Goal: Task Accomplishment & Management: Use online tool/utility

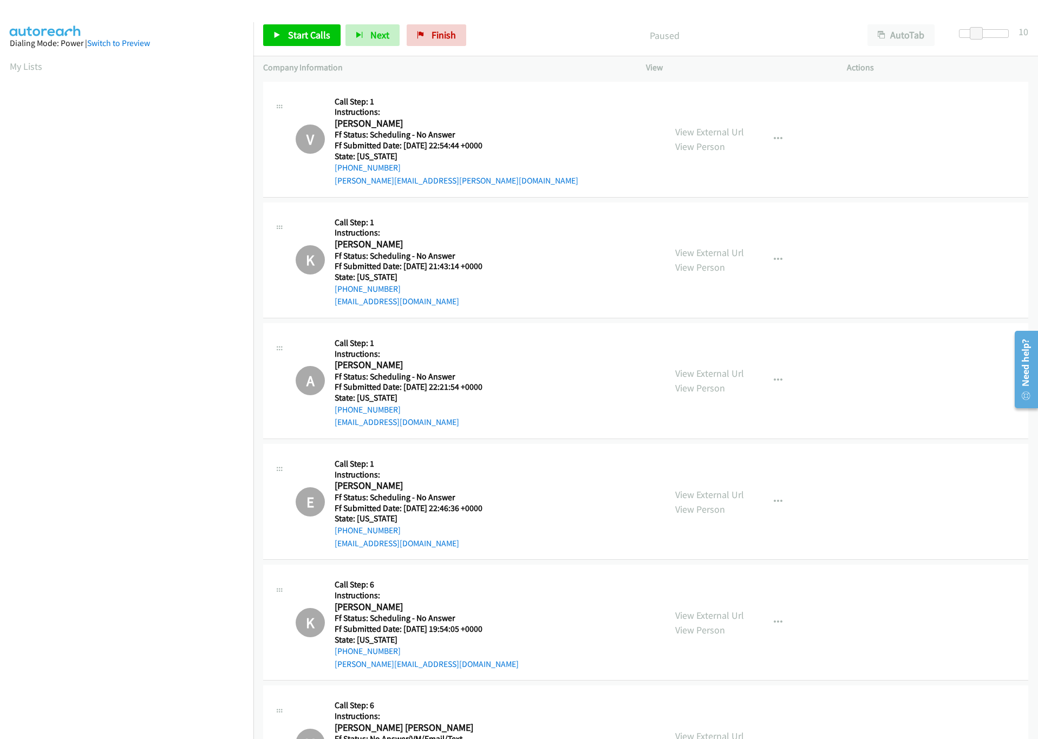
scroll to position [3736, 0]
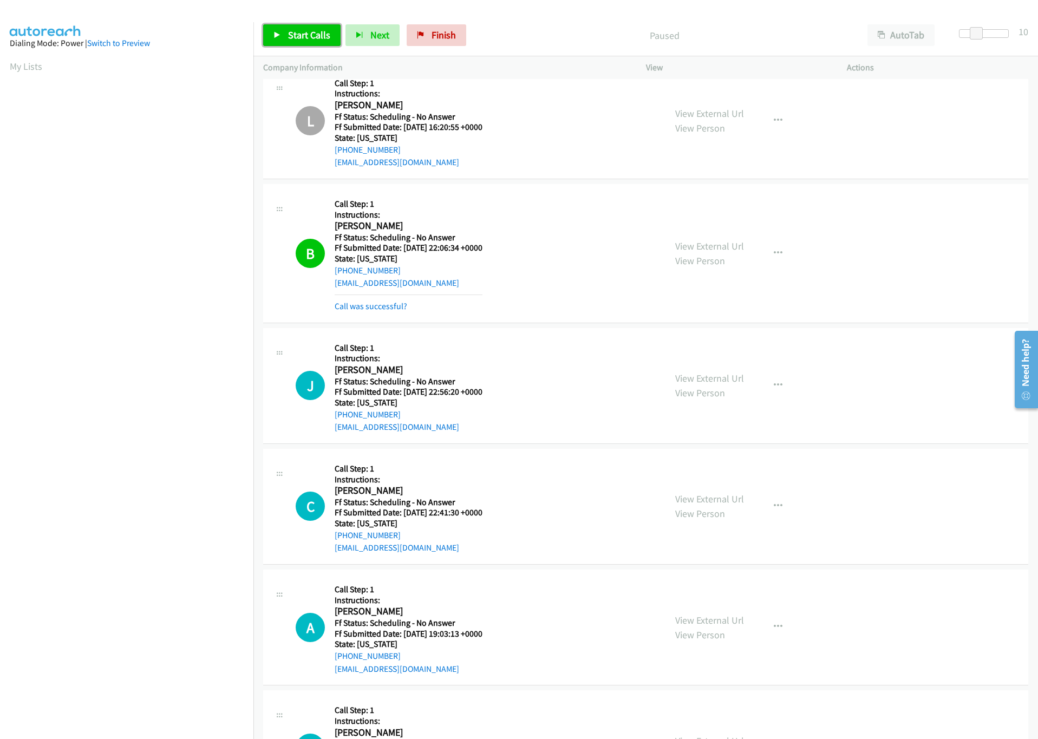
click at [314, 41] on link "Start Calls" at bounding box center [301, 35] width 77 height 22
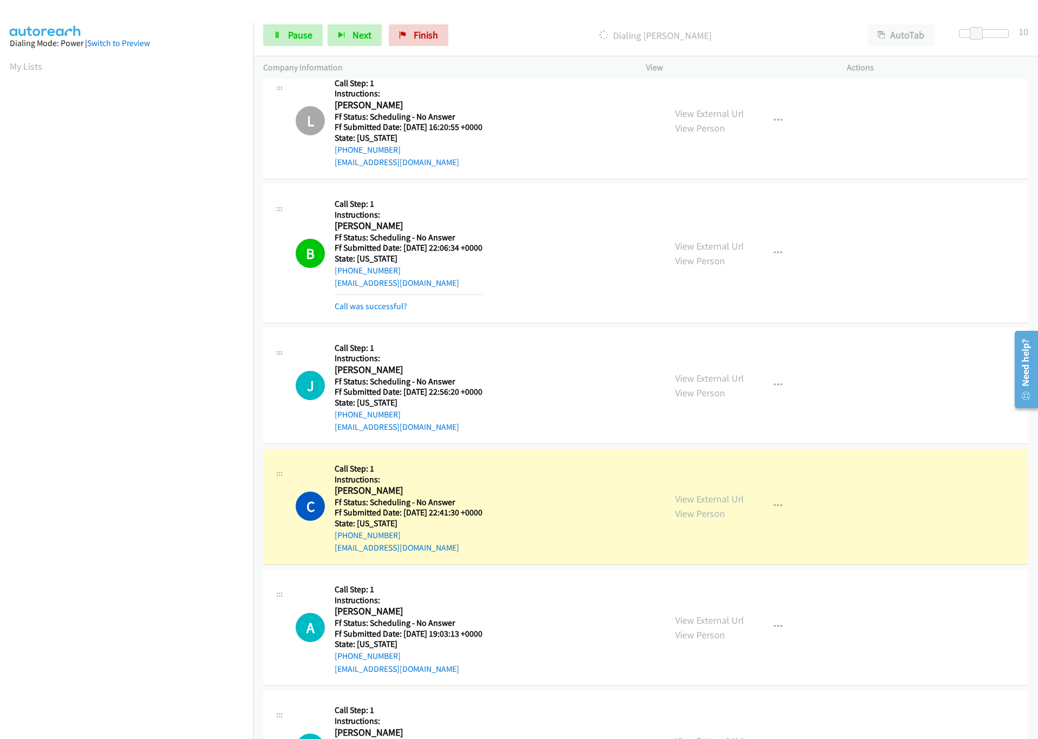
click at [169, 600] on section at bounding box center [127, 342] width 234 height 518
click at [681, 505] on link "View External Url" at bounding box center [709, 499] width 69 height 12
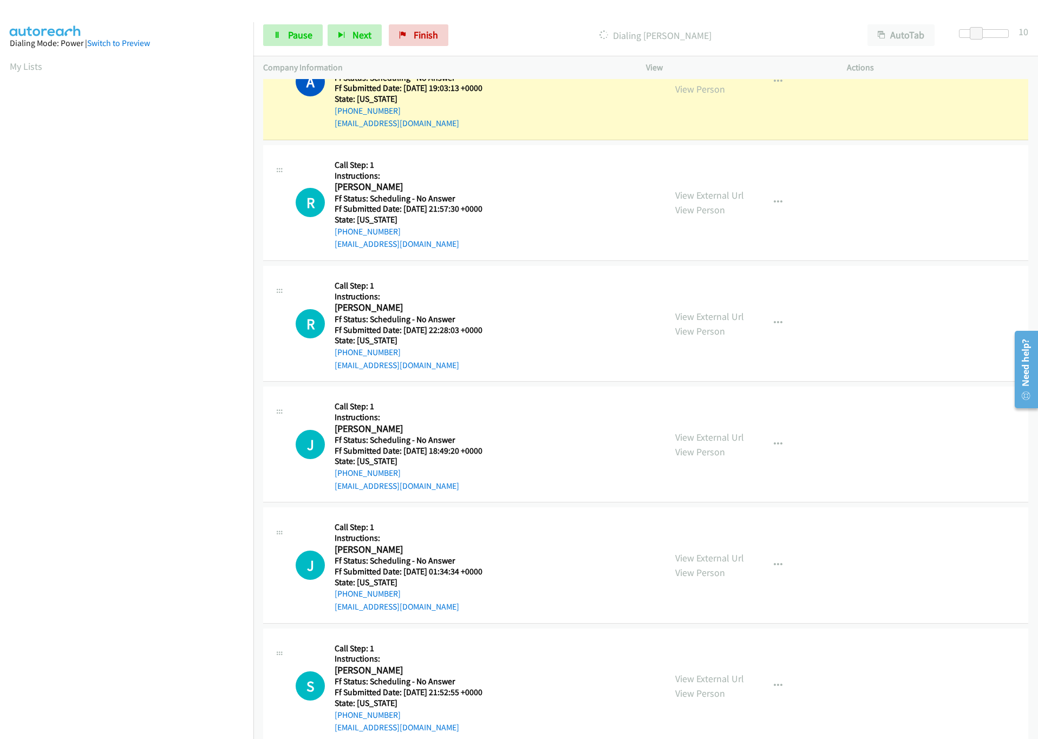
scroll to position [4224, 0]
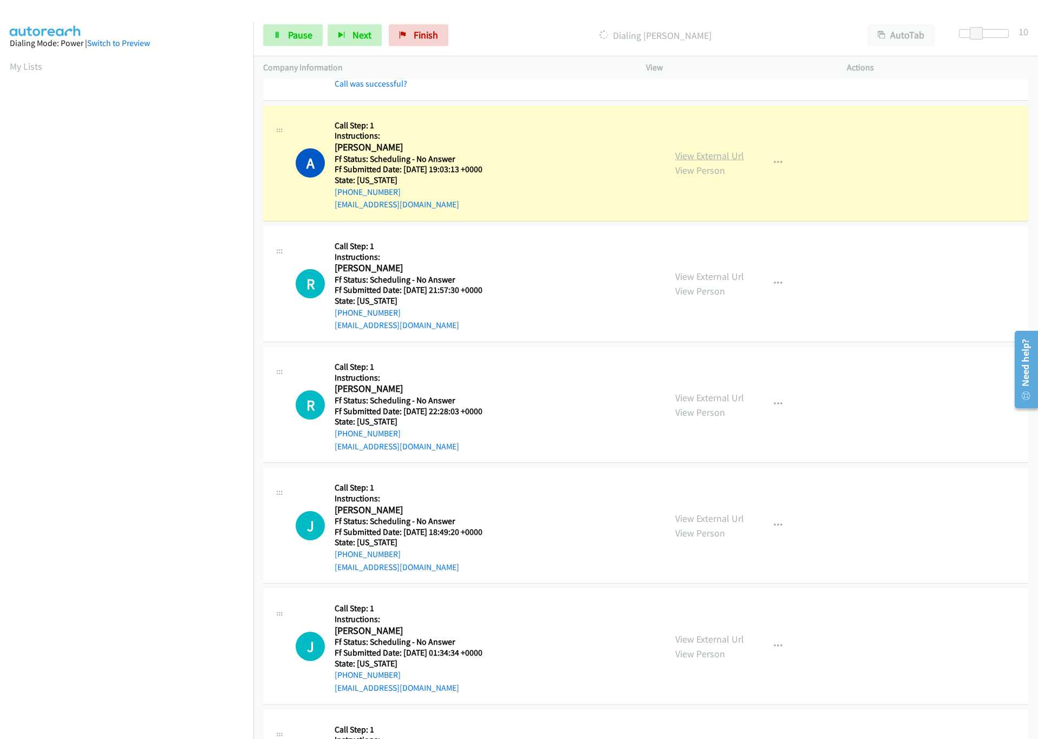
click at [705, 162] on link "View External Url" at bounding box center [709, 155] width 69 height 12
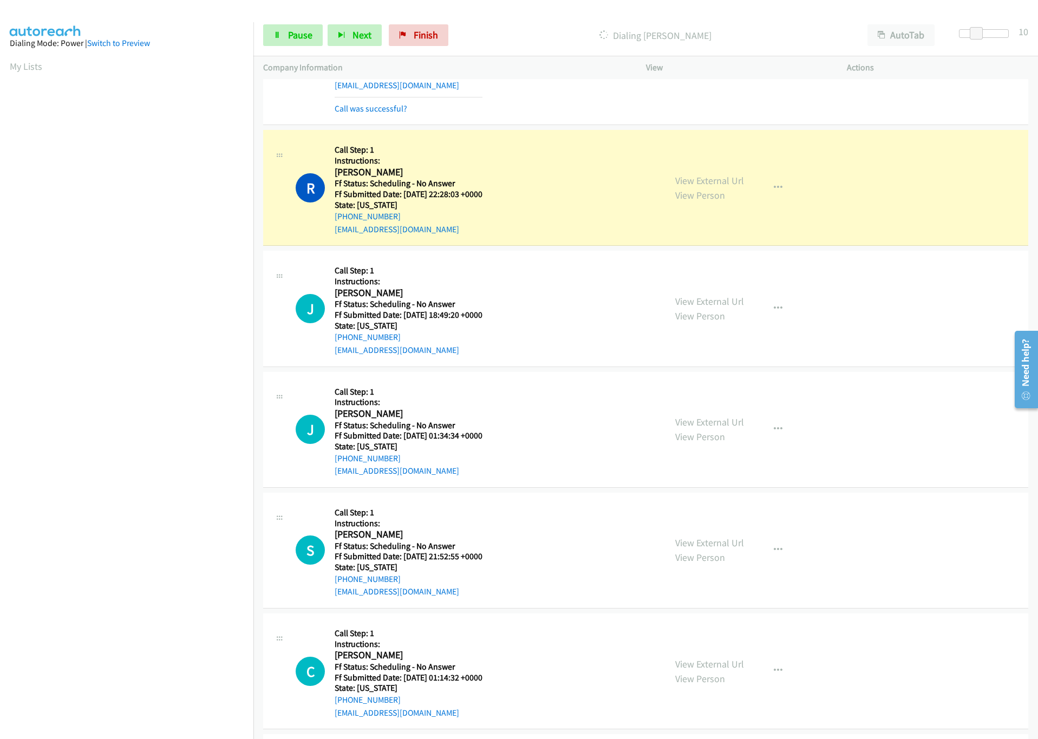
scroll to position [4225, 0]
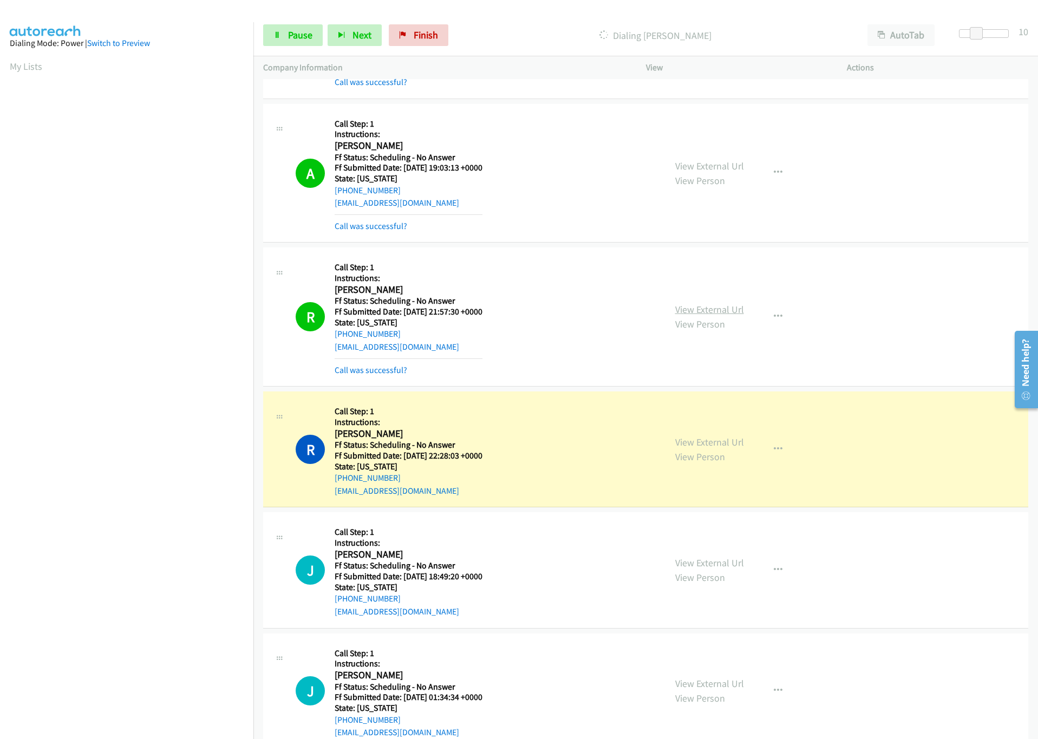
click at [703, 316] on link "View External Url" at bounding box center [709, 309] width 69 height 12
click at [722, 448] on link "View External Url" at bounding box center [709, 442] width 69 height 12
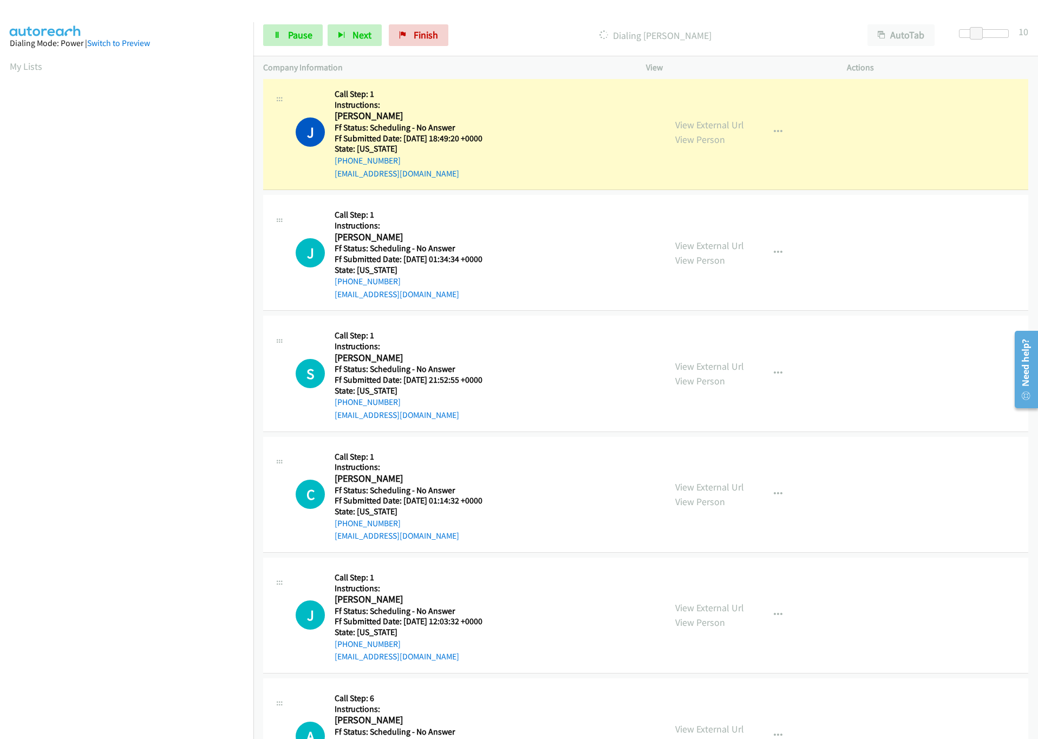
scroll to position [4713, 0]
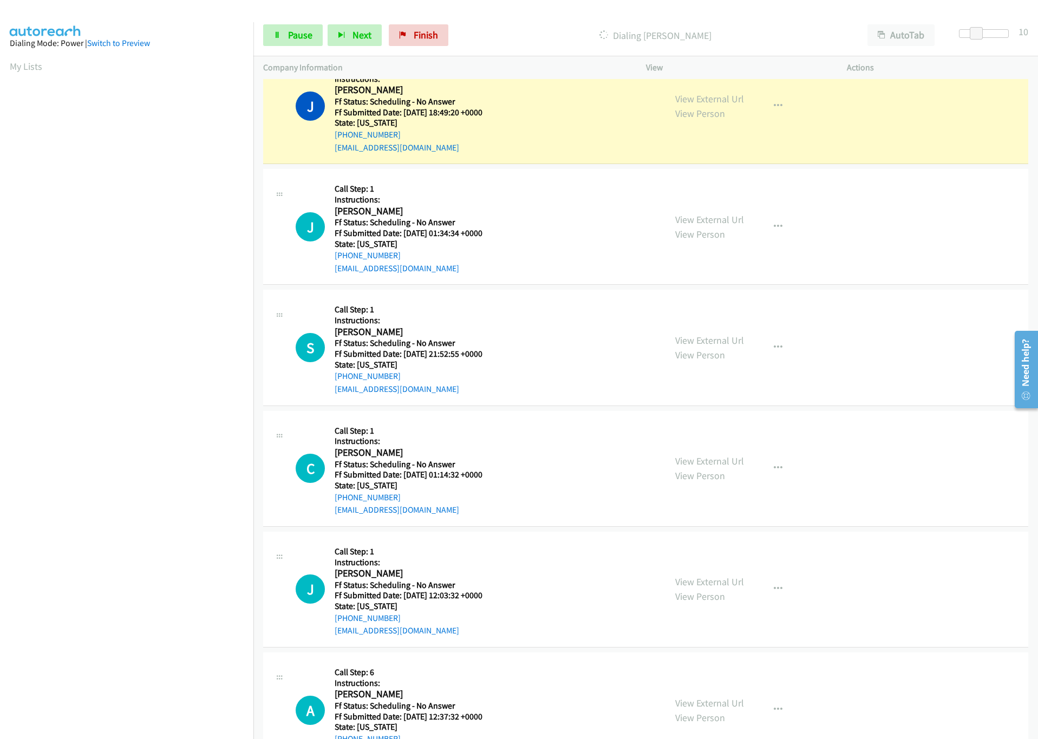
click at [124, 598] on section at bounding box center [127, 342] width 234 height 518
click at [702, 105] on link "View External Url" at bounding box center [709, 99] width 69 height 12
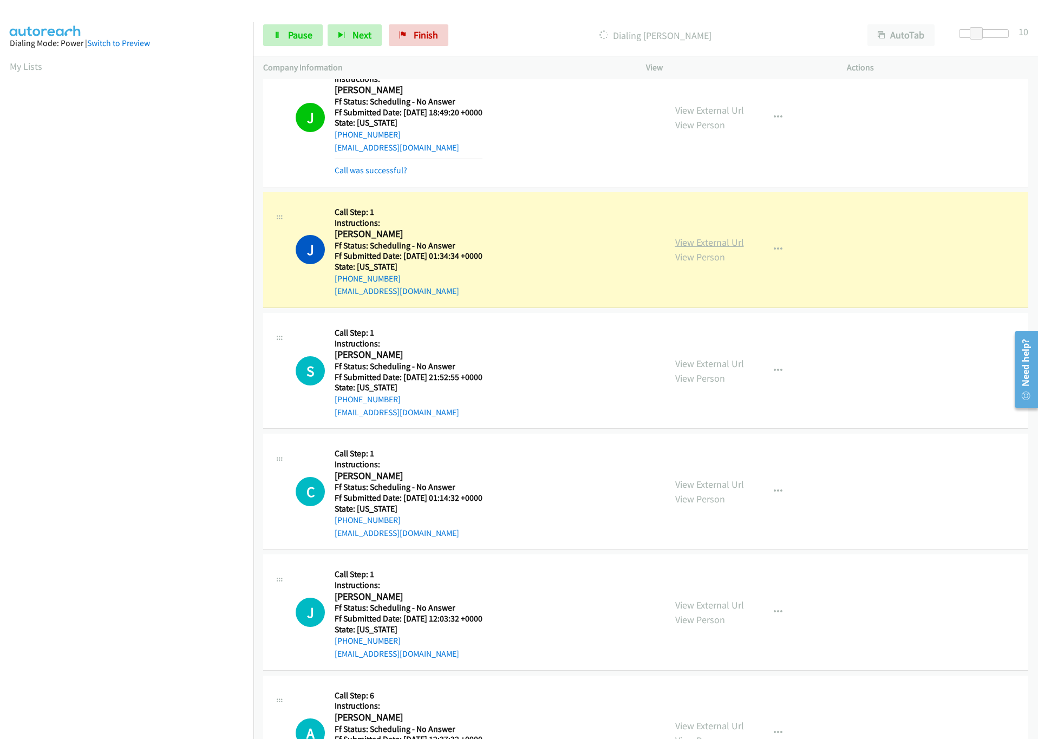
click at [708, 249] on link "View External Url" at bounding box center [709, 242] width 69 height 12
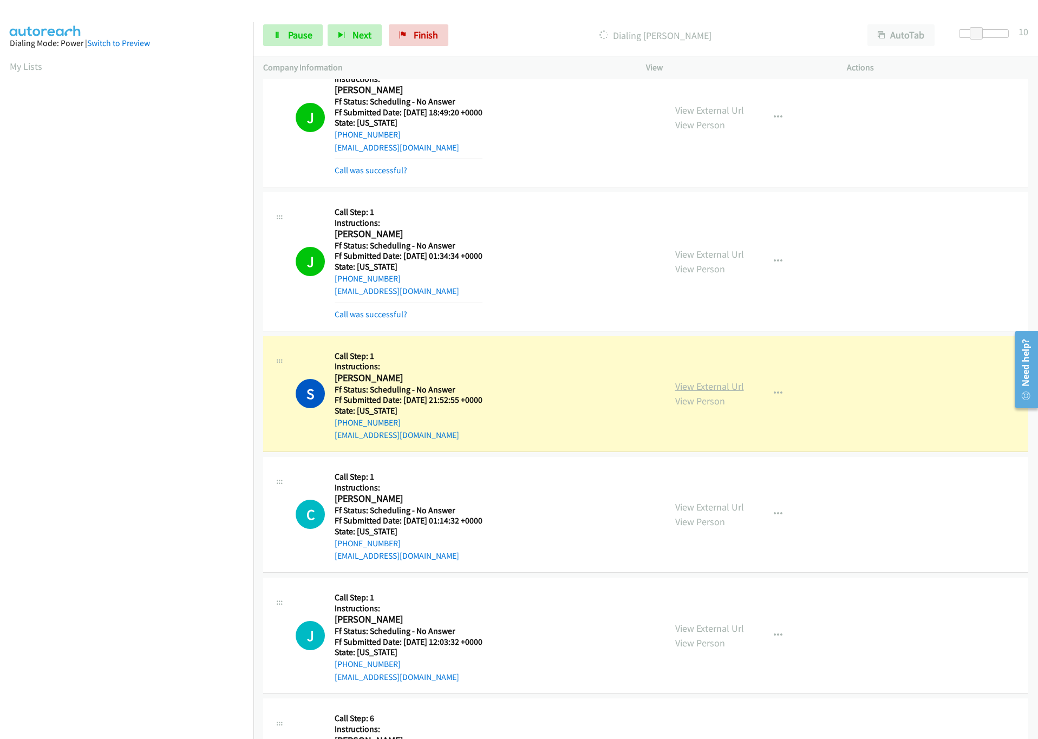
click at [682, 393] on link "View External Url" at bounding box center [709, 386] width 69 height 12
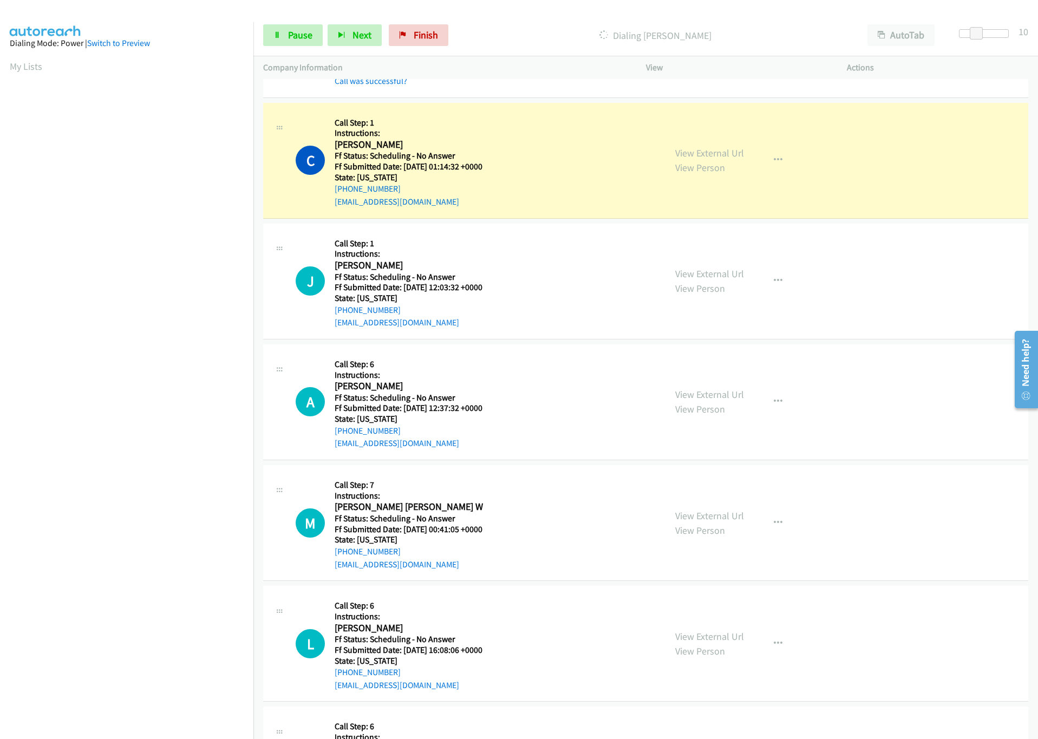
scroll to position [5119, 0]
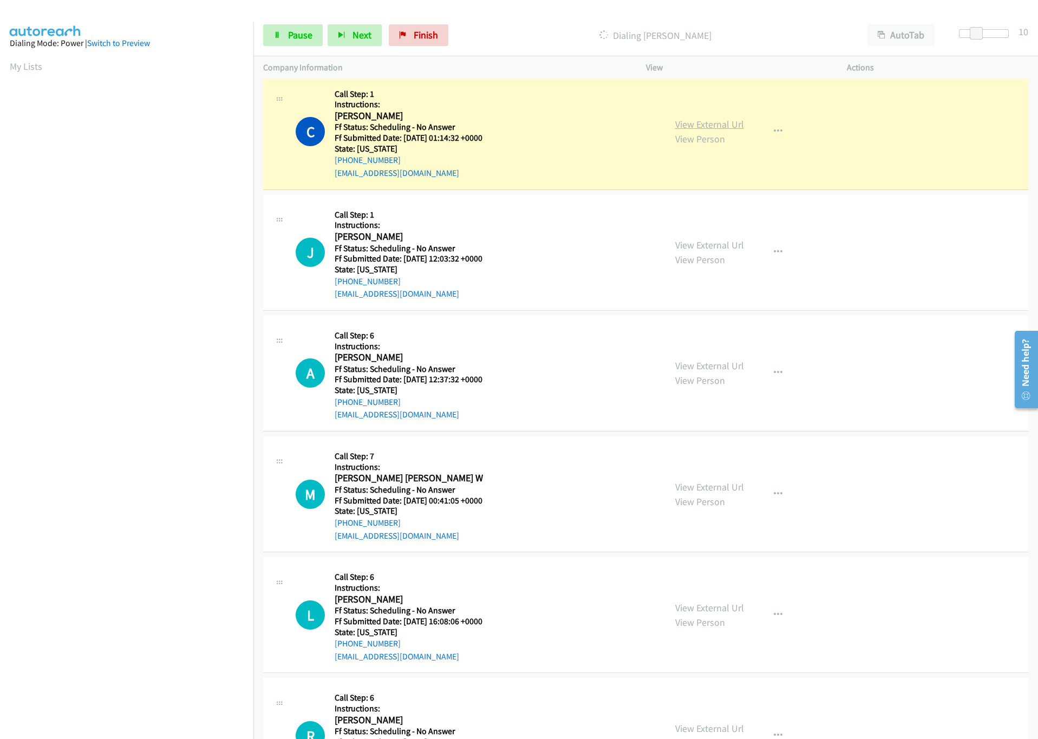
click at [716, 131] on link "View External Url" at bounding box center [709, 124] width 69 height 12
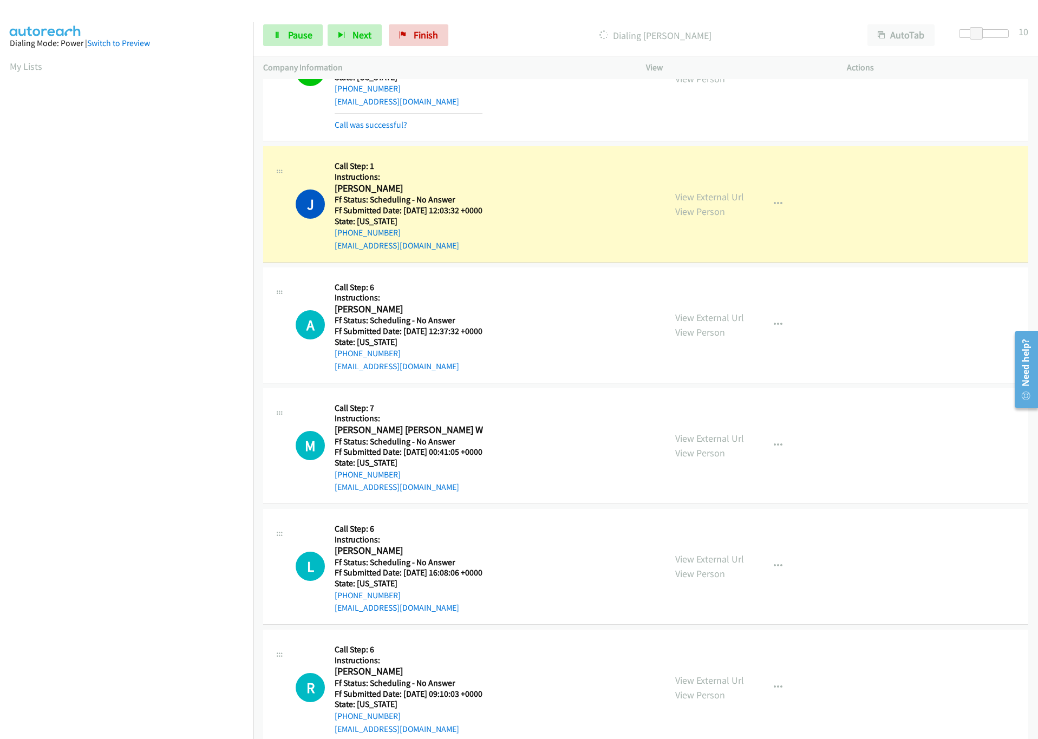
scroll to position [5281, 0]
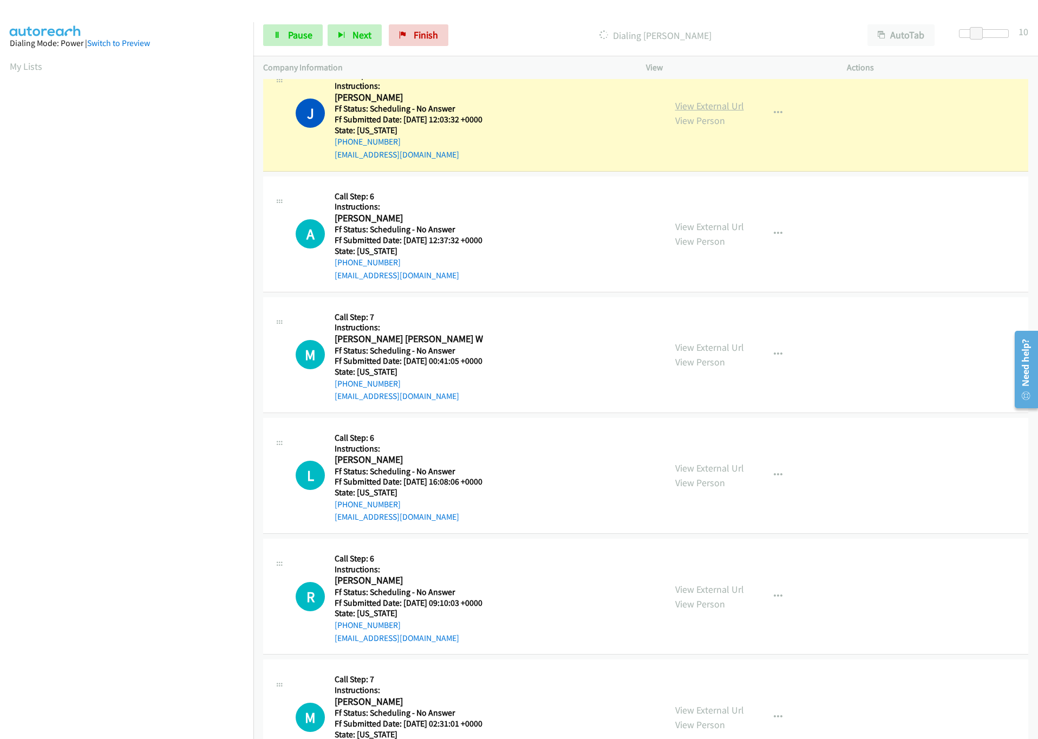
click at [713, 112] on link "View External Url" at bounding box center [709, 106] width 69 height 12
click at [288, 34] on span "Pause" at bounding box center [300, 35] width 24 height 12
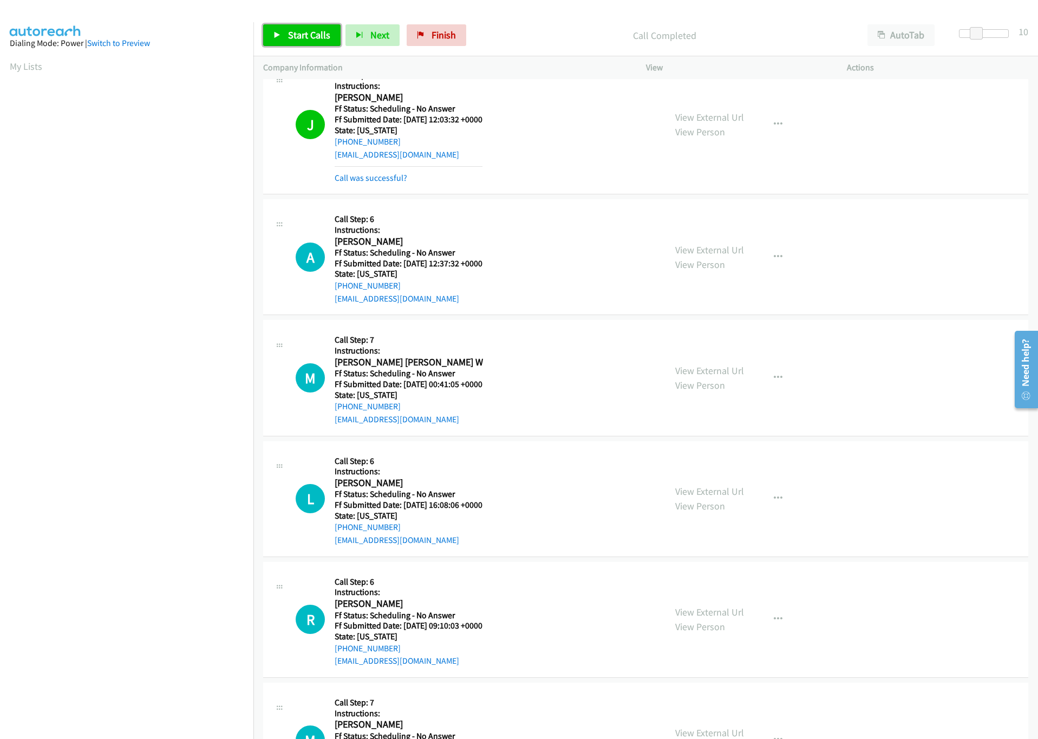
drag, startPoint x: 299, startPoint y: 39, endPoint x: 299, endPoint y: 32, distance: 6.5
click at [299, 39] on span "Start Calls" at bounding box center [309, 35] width 42 height 12
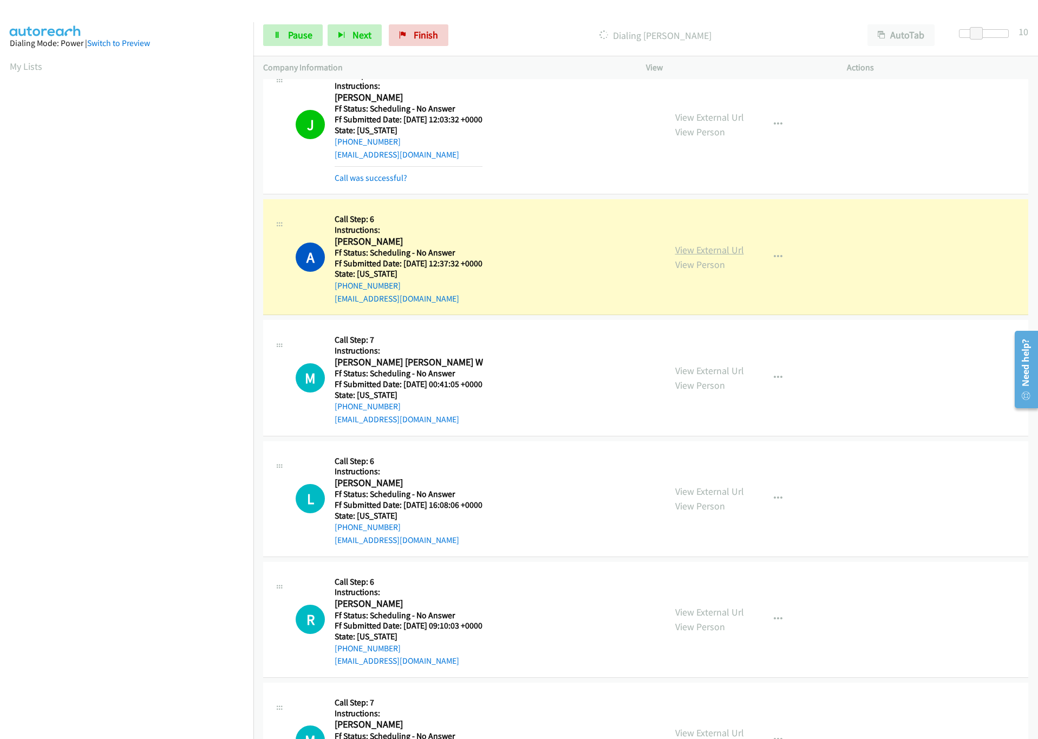
click at [704, 256] on link "View External Url" at bounding box center [709, 250] width 69 height 12
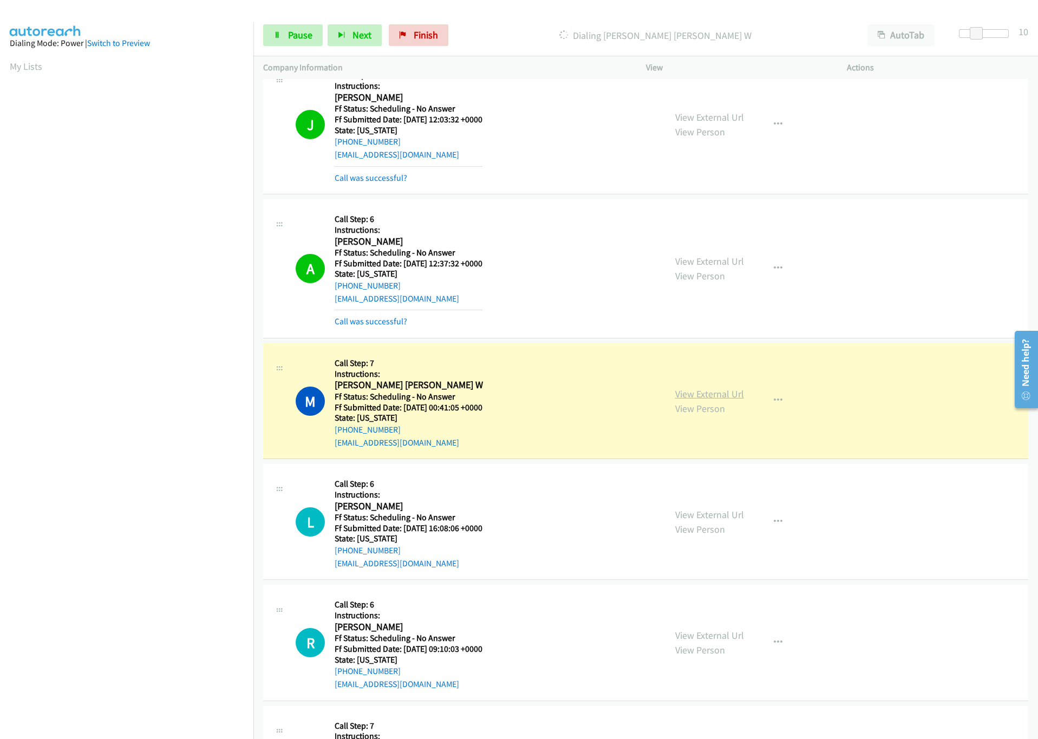
click at [723, 400] on link "View External Url" at bounding box center [709, 394] width 69 height 12
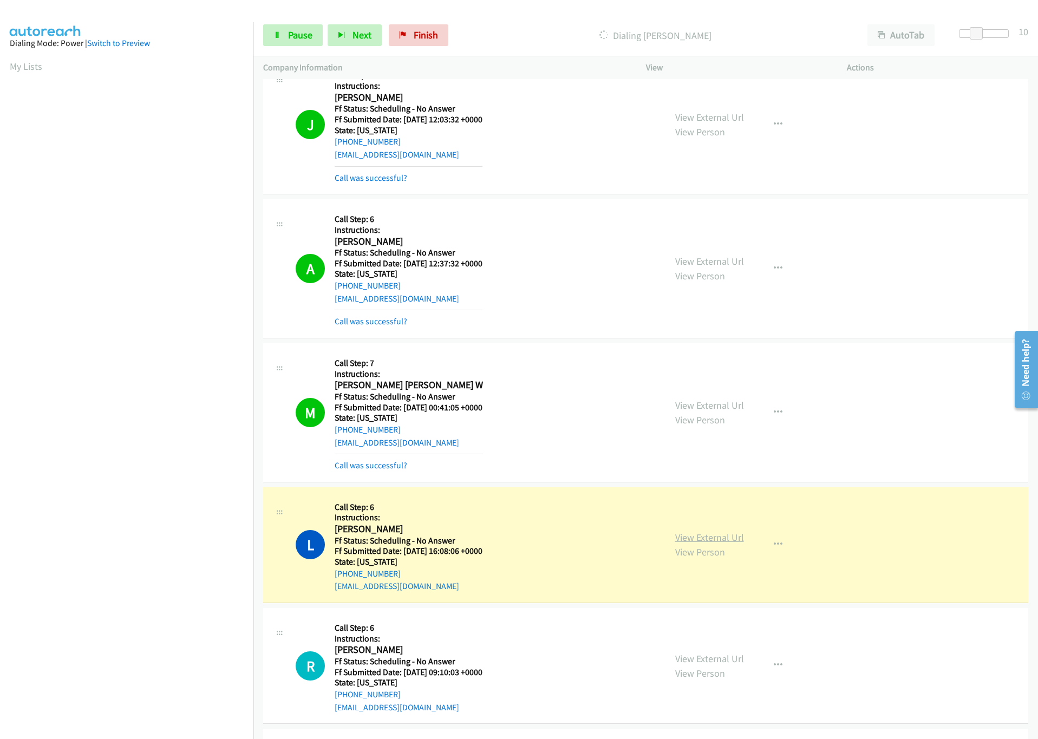
click at [689, 544] on link "View External Url" at bounding box center [709, 537] width 69 height 12
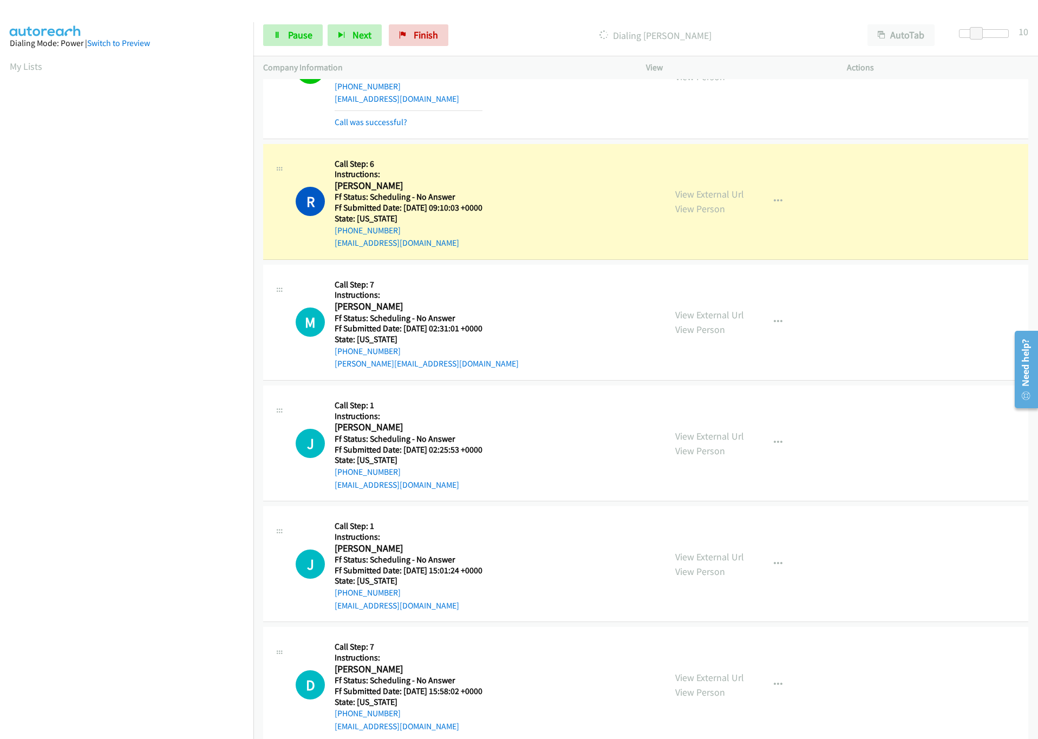
scroll to position [5850, 0]
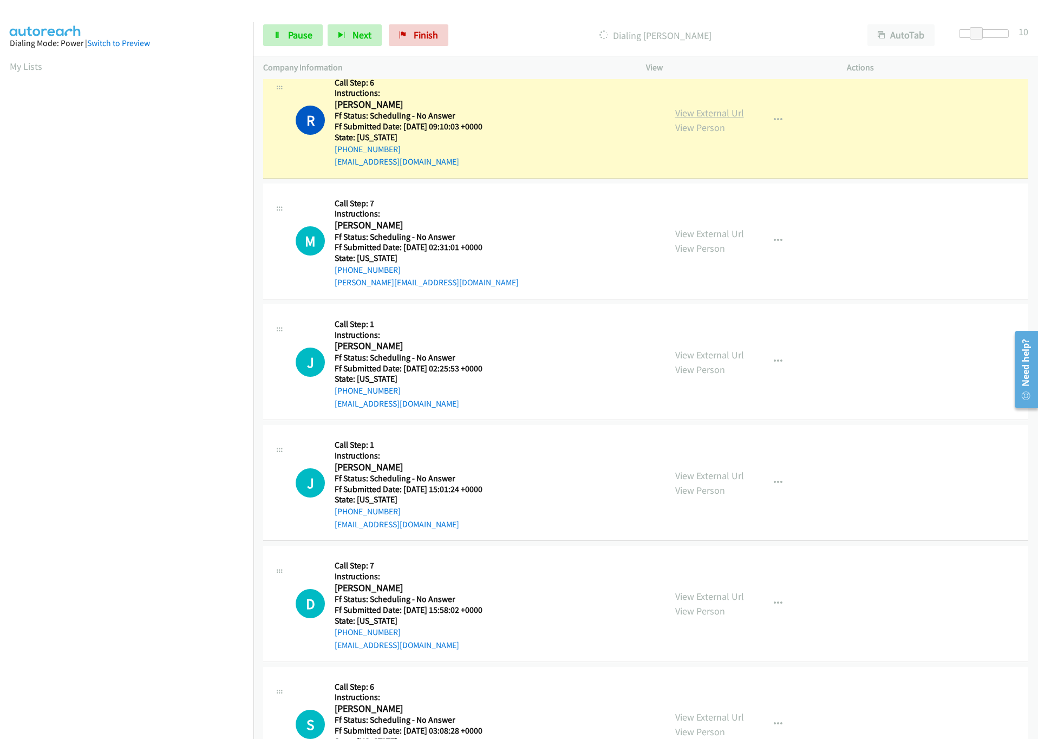
click at [699, 119] on link "View External Url" at bounding box center [709, 113] width 69 height 12
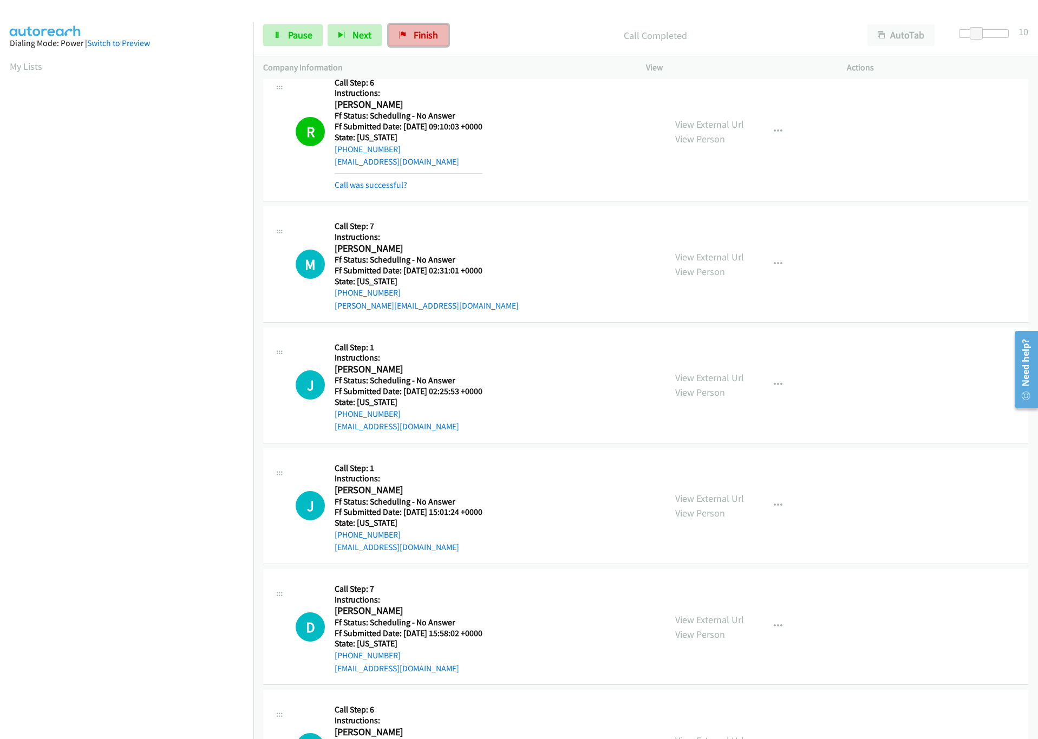
click at [408, 25] on link "Finish" at bounding box center [419, 35] width 60 height 22
